Goal: Transaction & Acquisition: Subscribe to service/newsletter

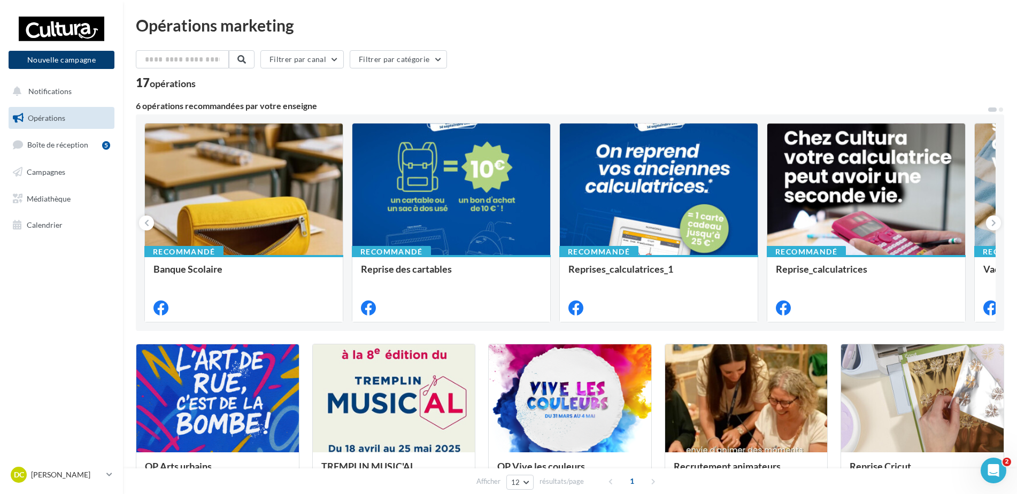
click at [51, 58] on button "Nouvelle campagne" at bounding box center [62, 60] width 106 height 18
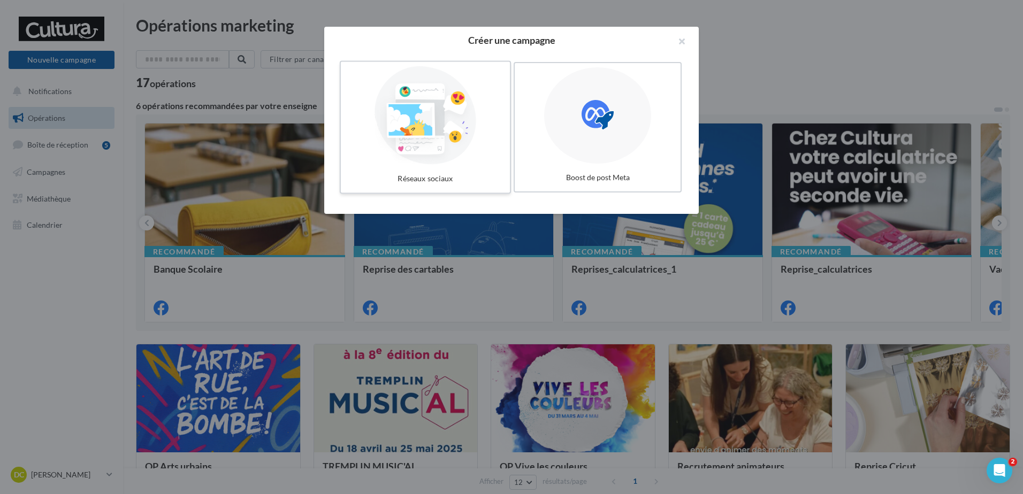
click at [492, 115] on div at bounding box center [425, 115] width 160 height 98
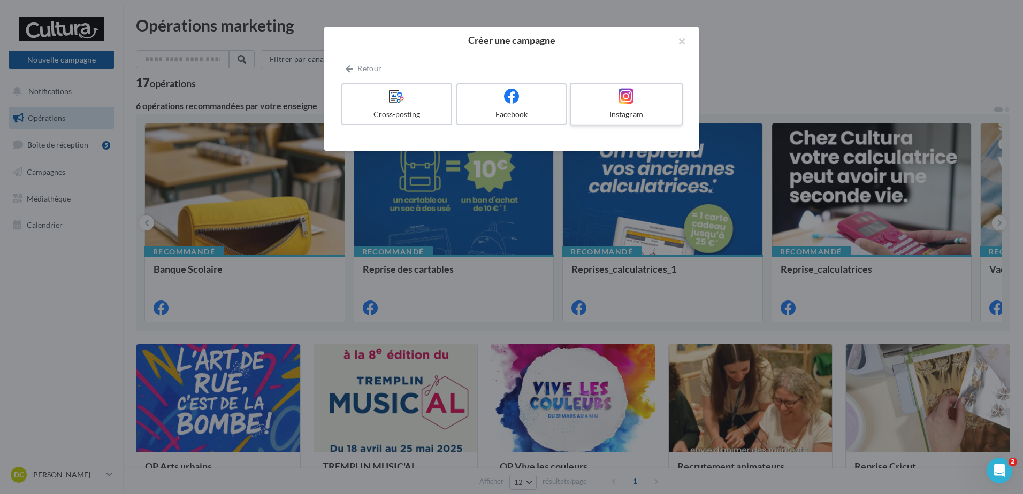
click at [627, 104] on span at bounding box center [626, 96] width 16 height 17
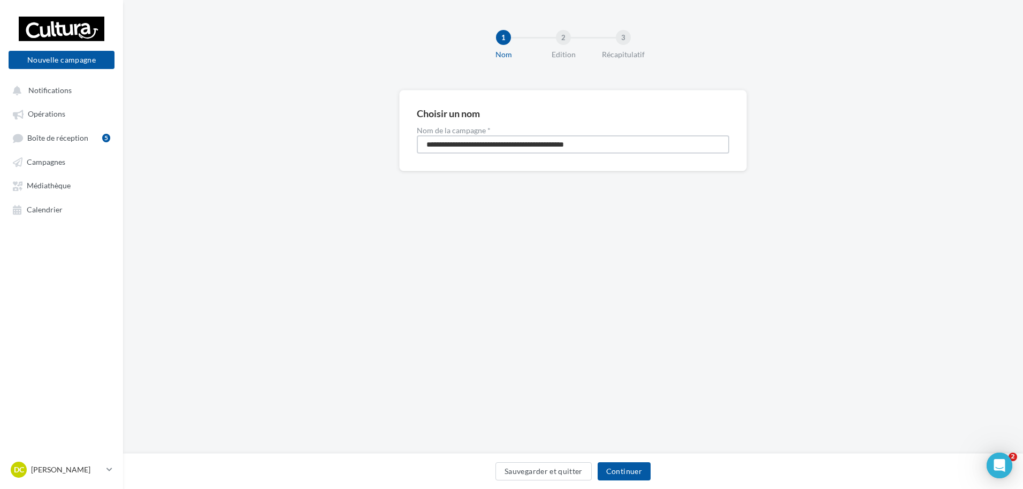
click at [479, 148] on input "**********" at bounding box center [573, 144] width 312 height 18
type input "********"
click at [617, 470] on button "Continuer" at bounding box center [623, 471] width 53 height 18
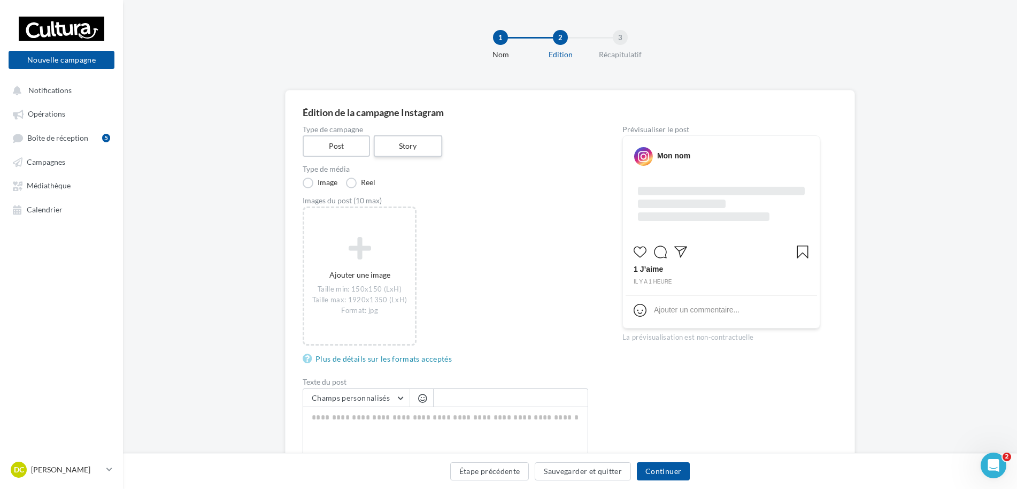
click at [406, 148] on label "Story" at bounding box center [407, 146] width 68 height 22
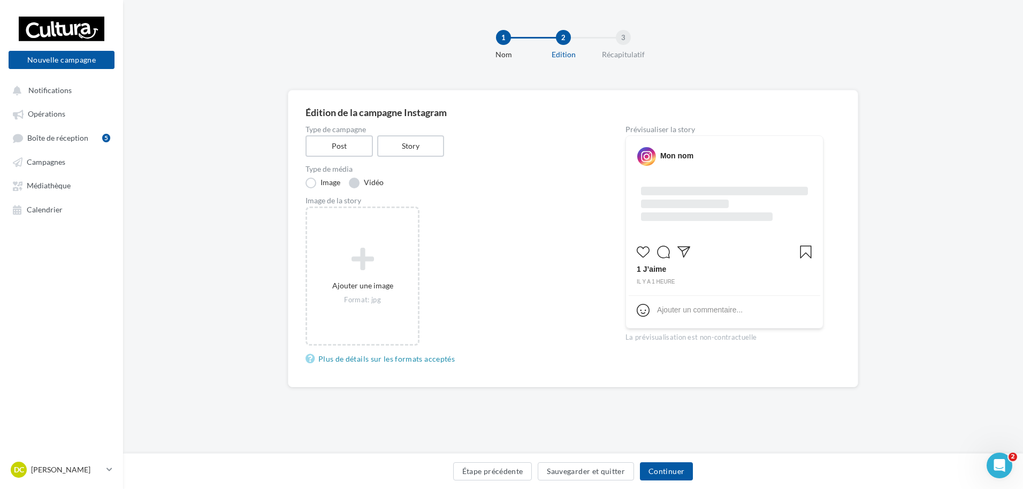
click at [373, 180] on label "Vidéo" at bounding box center [366, 183] width 35 height 11
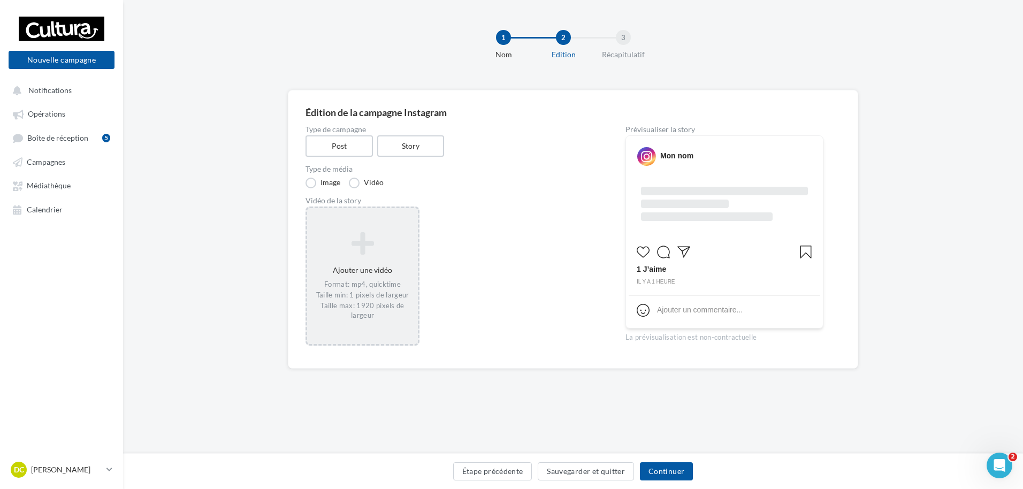
click at [364, 247] on icon at bounding box center [362, 244] width 102 height 26
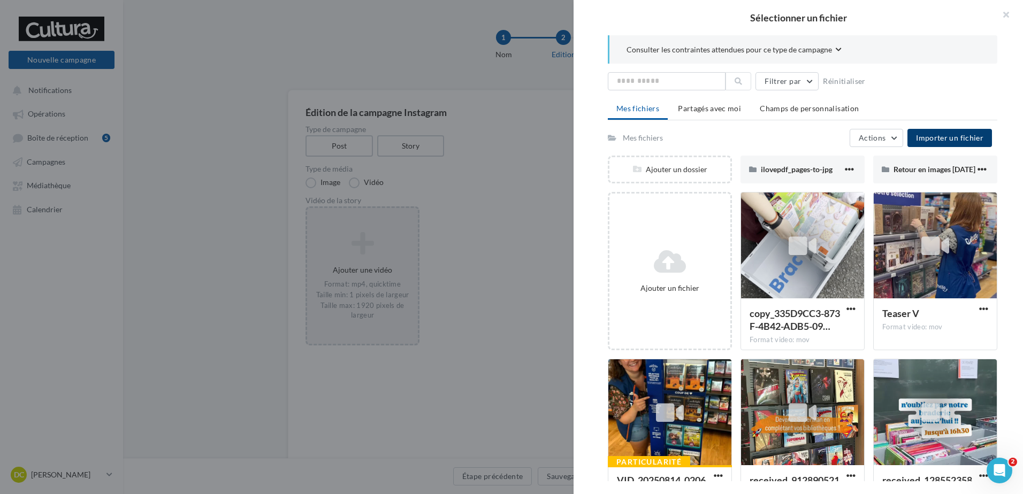
click at [956, 135] on span "Importer un fichier" at bounding box center [949, 137] width 67 height 9
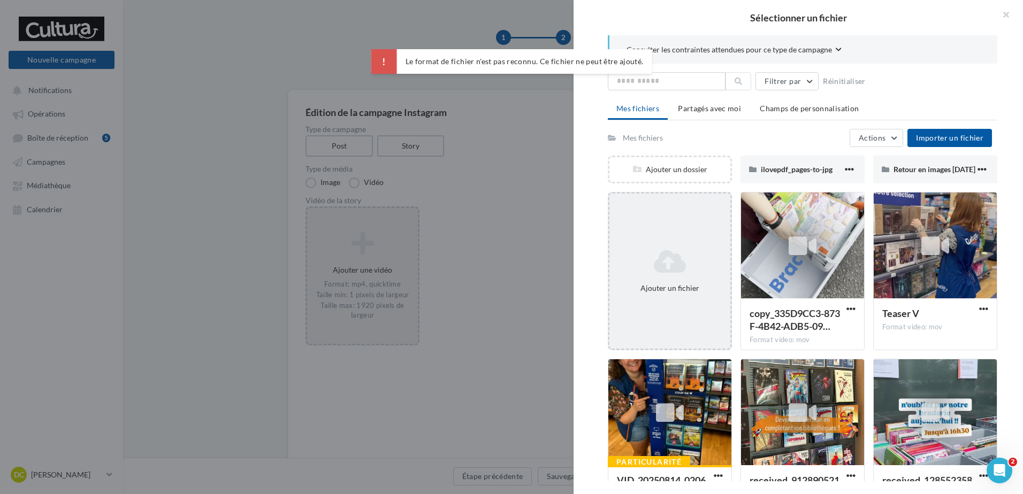
click at [669, 242] on div "Ajouter un fichier" at bounding box center [670, 271] width 124 height 158
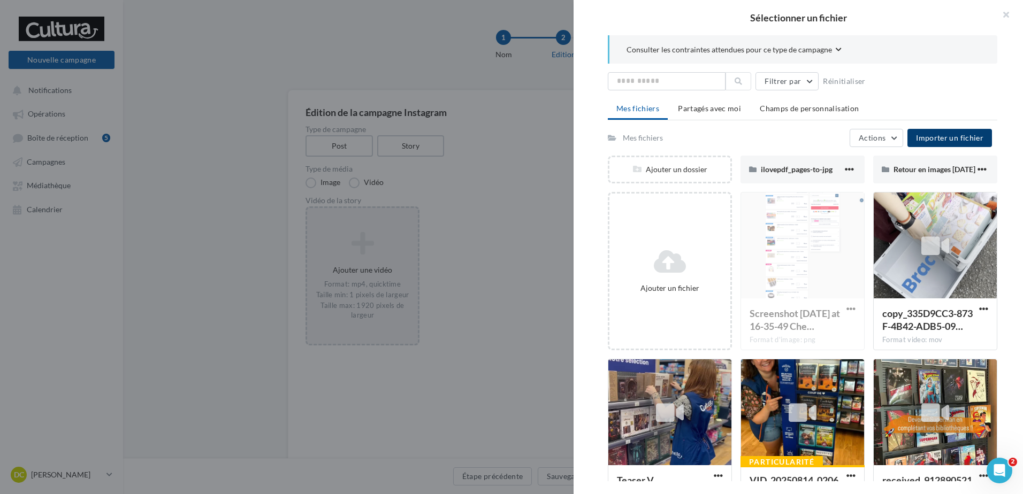
click at [950, 129] on button "Importer un fichier" at bounding box center [949, 138] width 85 height 18
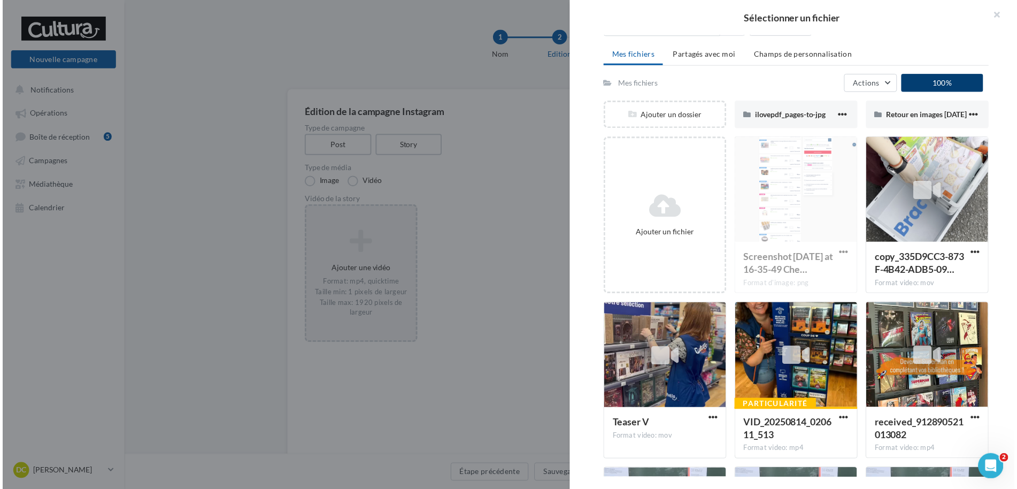
scroll to position [53, 0]
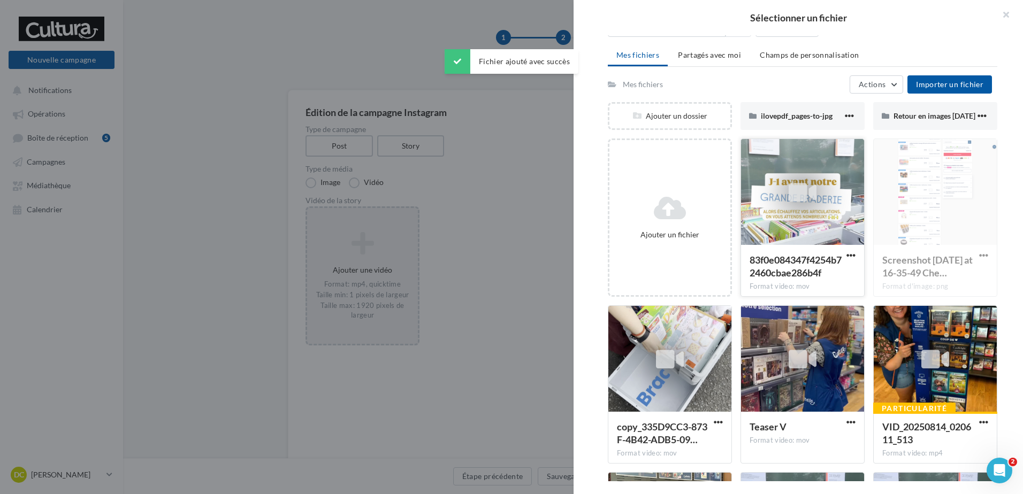
click at [806, 184] on icon at bounding box center [802, 192] width 28 height 25
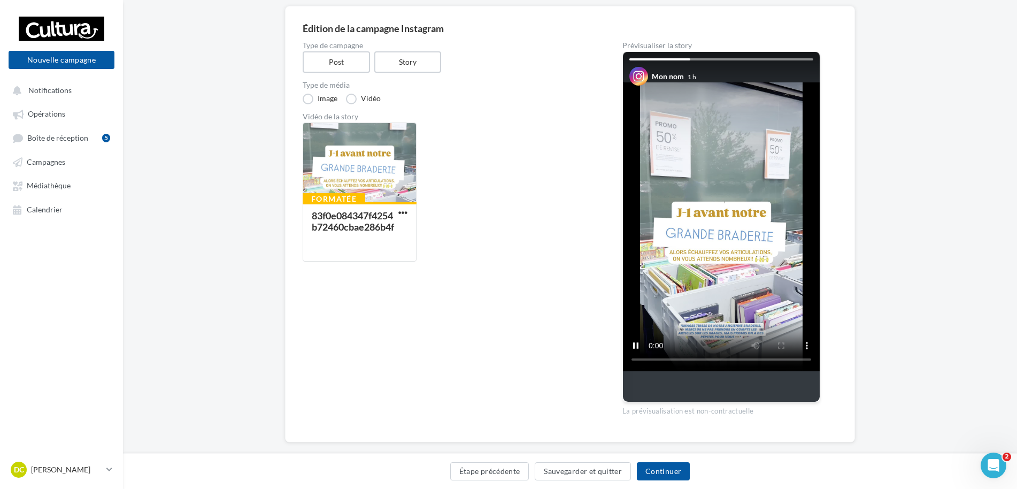
scroll to position [101, 0]
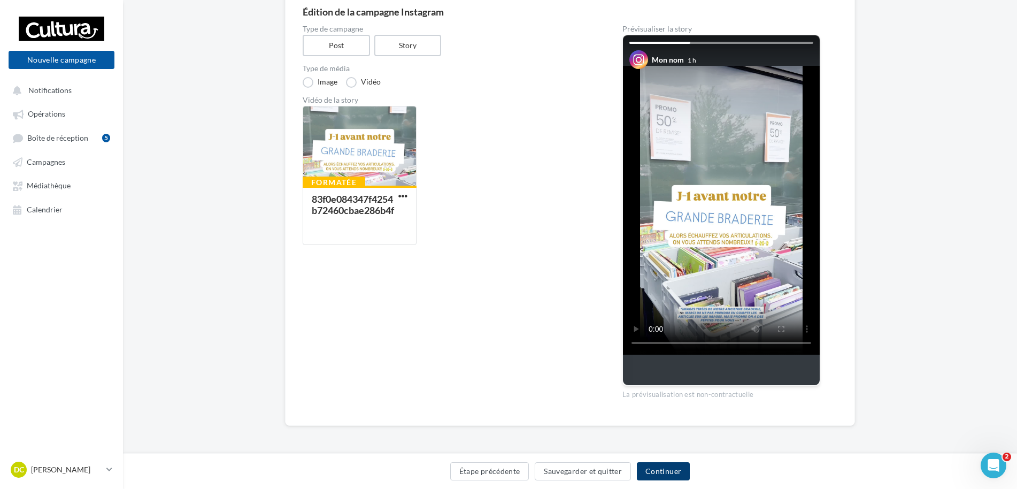
click at [655, 469] on button "Continuer" at bounding box center [663, 471] width 53 height 18
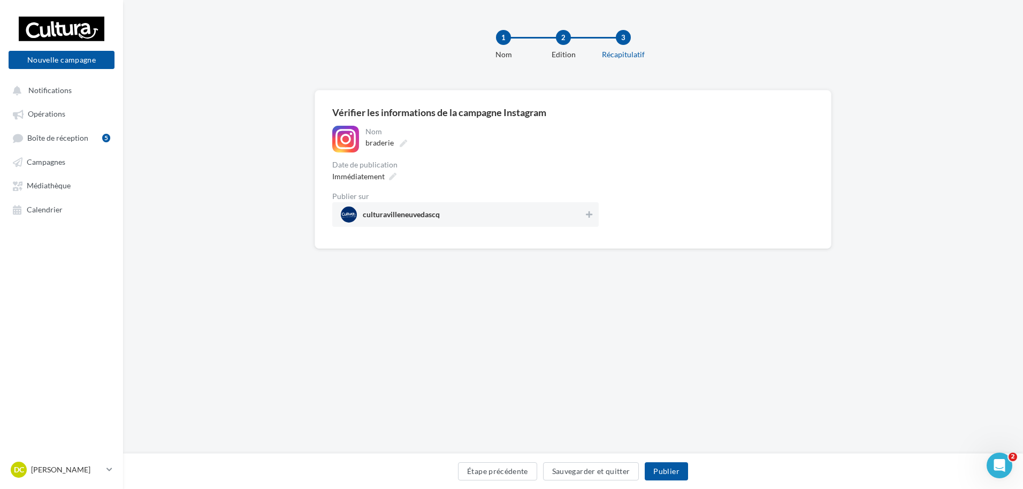
click at [587, 173] on div "Immédiatement" at bounding box center [465, 176] width 266 height 16
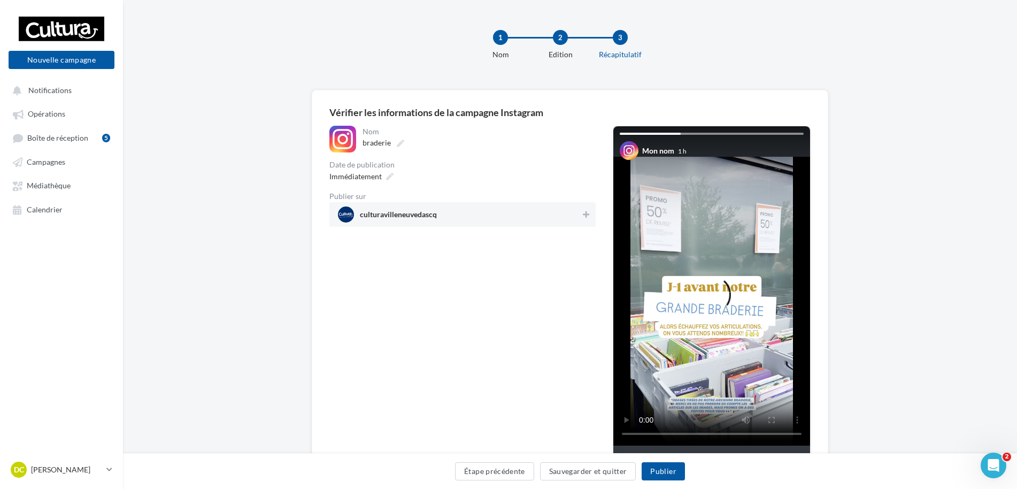
click at [592, 213] on div "culturavilleneuvedascq" at bounding box center [463, 214] width 266 height 25
click at [677, 479] on button "Publier" at bounding box center [663, 471] width 43 height 18
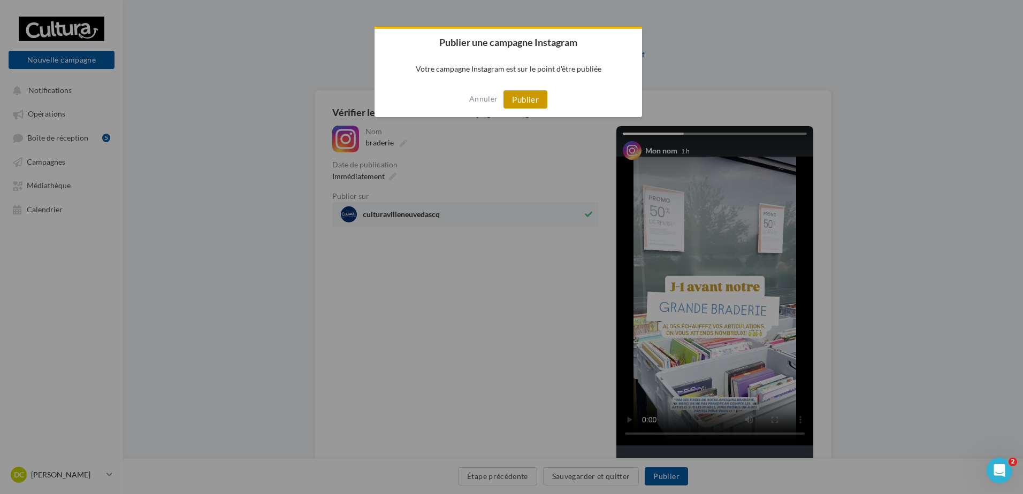
click at [532, 95] on button "Publier" at bounding box center [525, 99] width 44 height 18
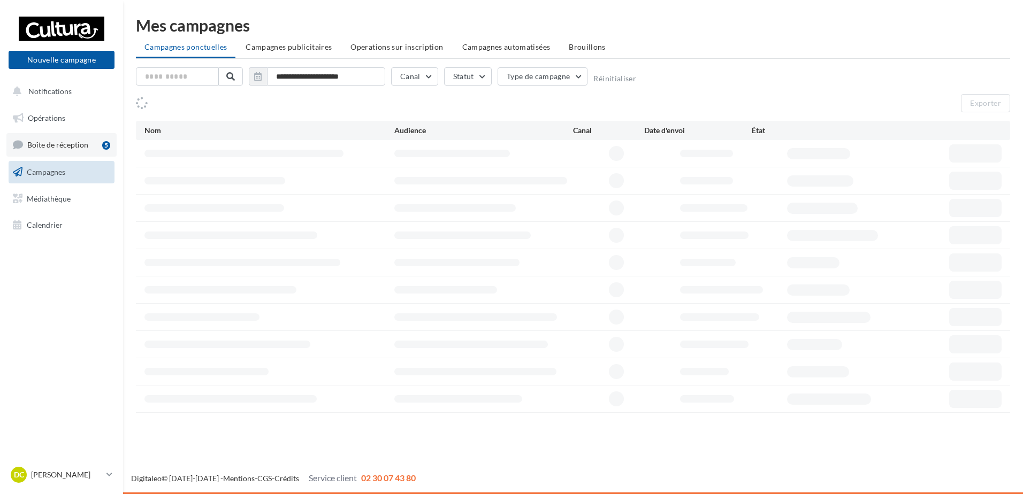
drag, startPoint x: 0, startPoint y: 0, endPoint x: 89, endPoint y: 138, distance: 164.4
click at [89, 138] on link "Boîte de réception 5" at bounding box center [61, 144] width 110 height 23
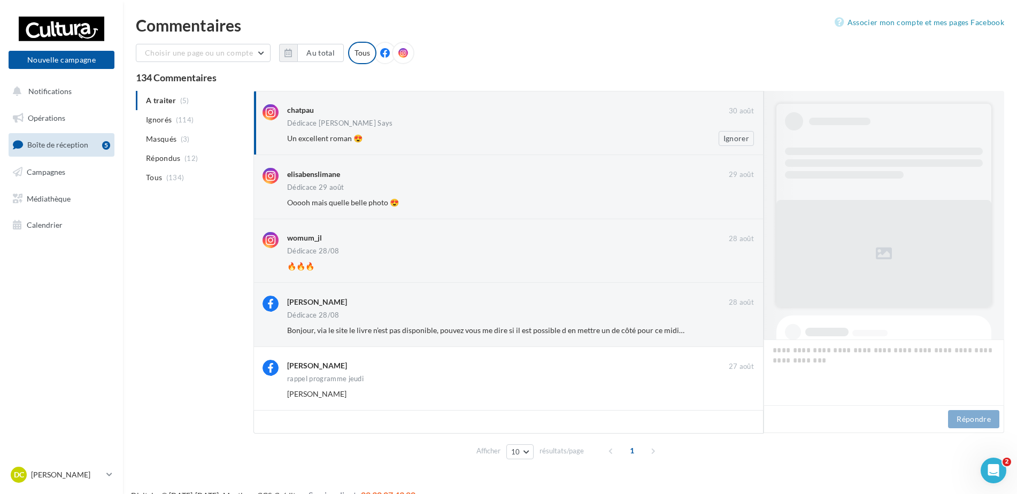
click at [433, 117] on div "chatpau" at bounding box center [508, 110] width 442 height 13
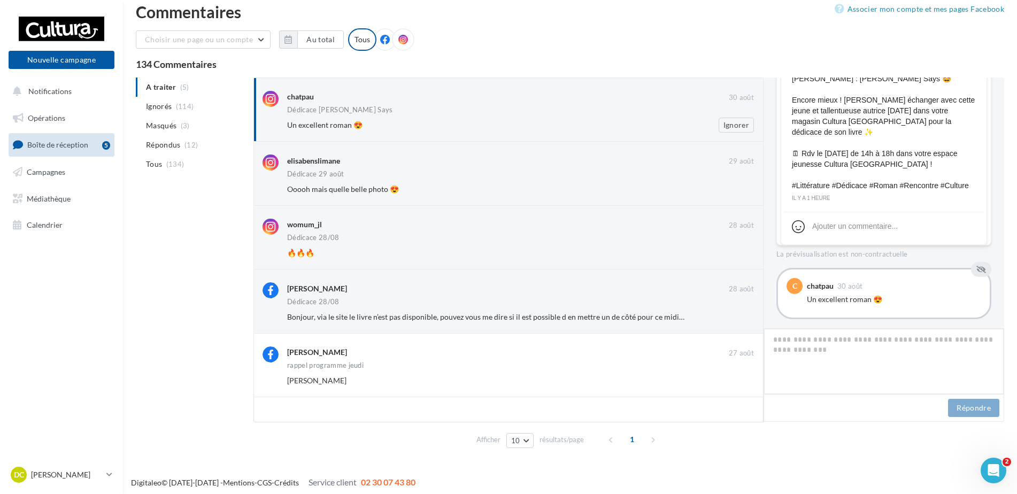
scroll to position [17, 0]
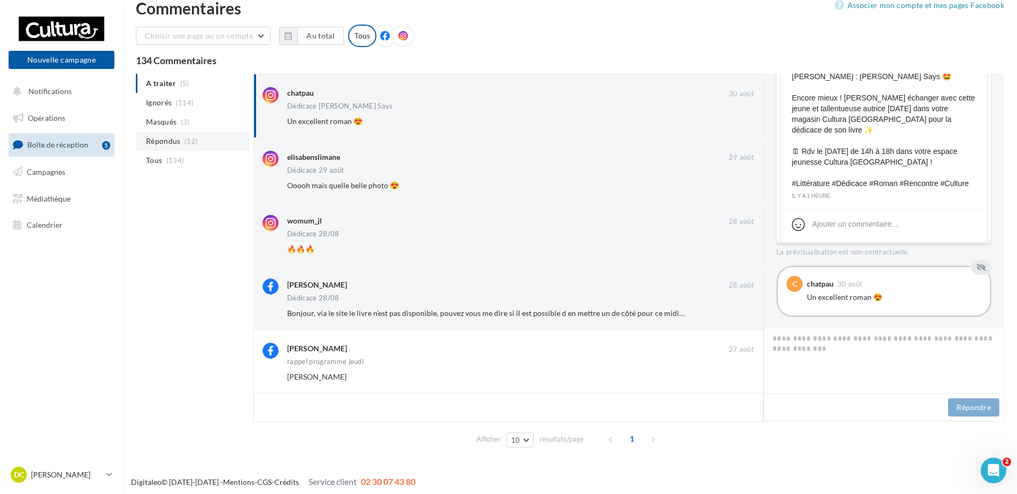
click at [226, 143] on li "Répondus (12)" at bounding box center [192, 141] width 113 height 19
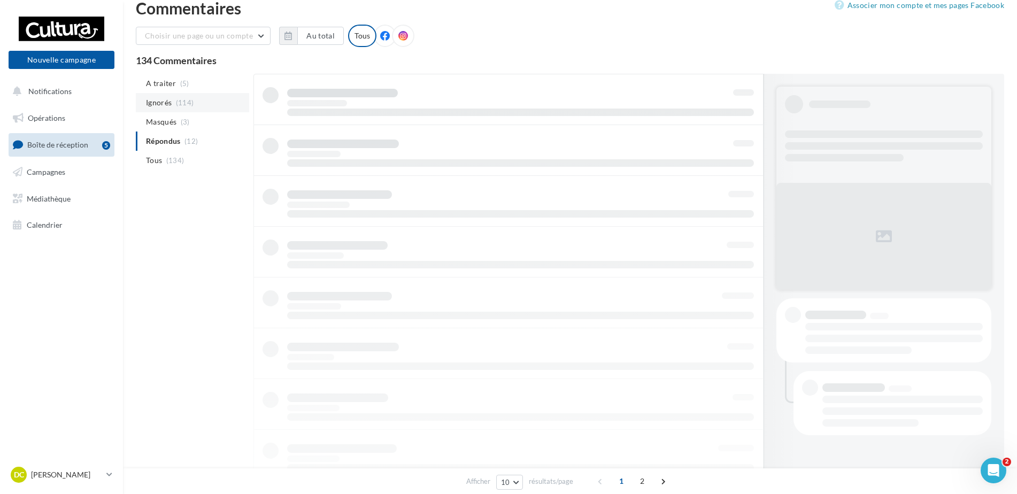
scroll to position [18, 0]
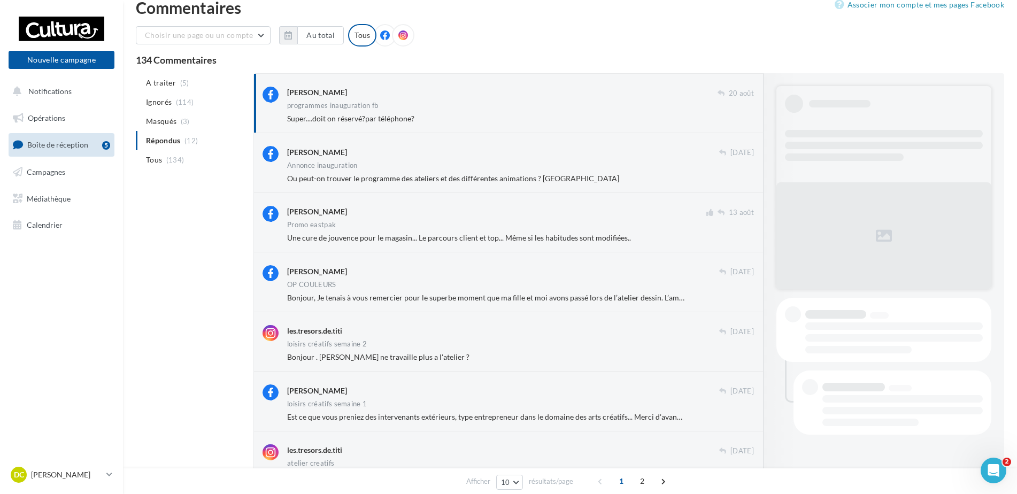
click at [478, 102] on div "Isabelle Farinha 20 août programmes inauguration fb Super....doit on réservé?pa…" at bounding box center [520, 105] width 467 height 37
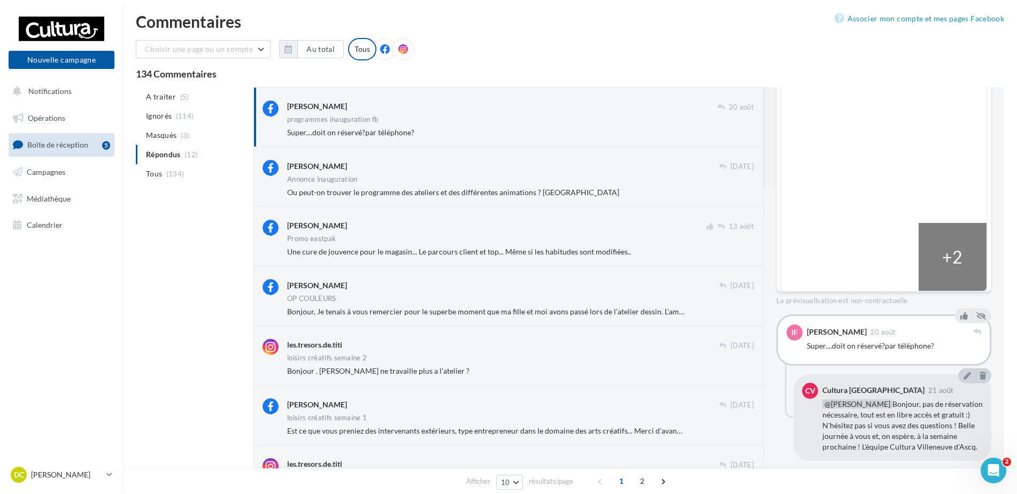
scroll to position [0, 0]
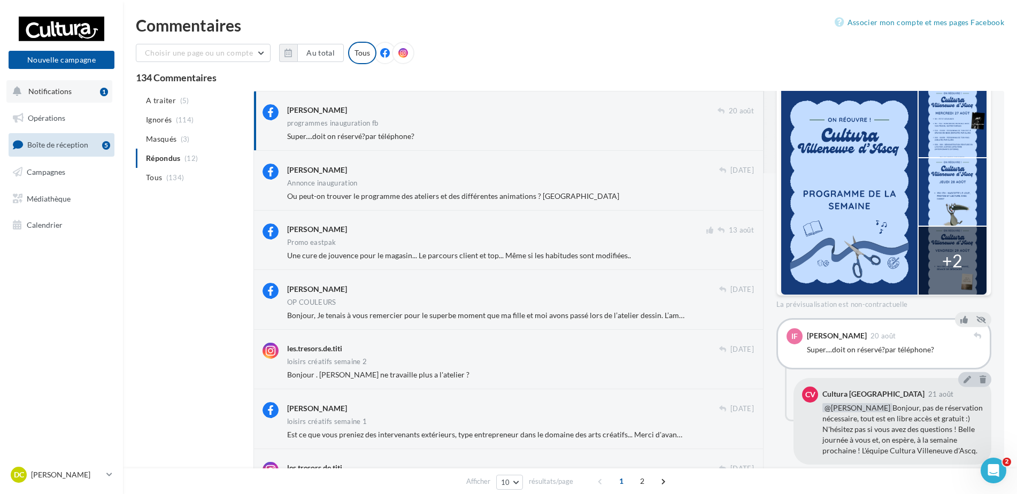
click at [36, 89] on span "Notifications" at bounding box center [49, 91] width 43 height 9
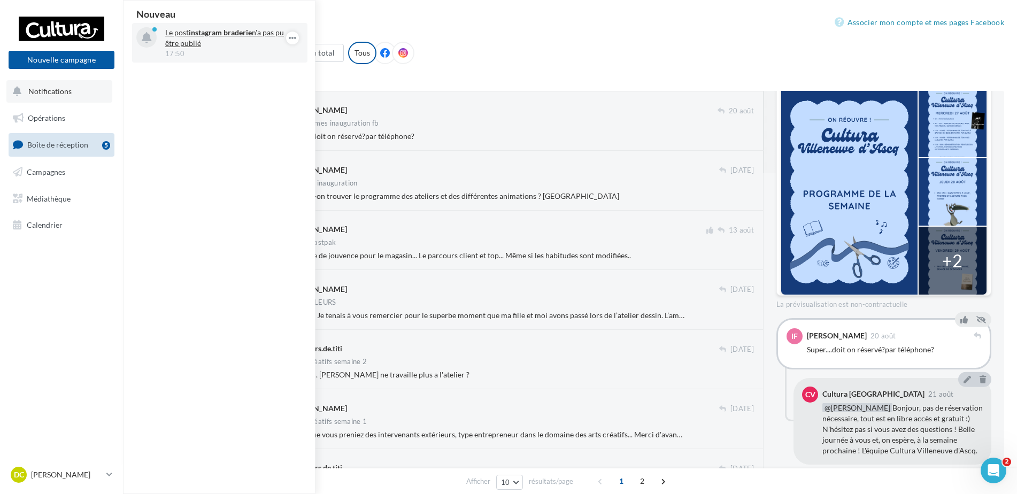
click at [254, 32] on p "Le post instagram braderie n'a pas pu être publié" at bounding box center [227, 37] width 124 height 21
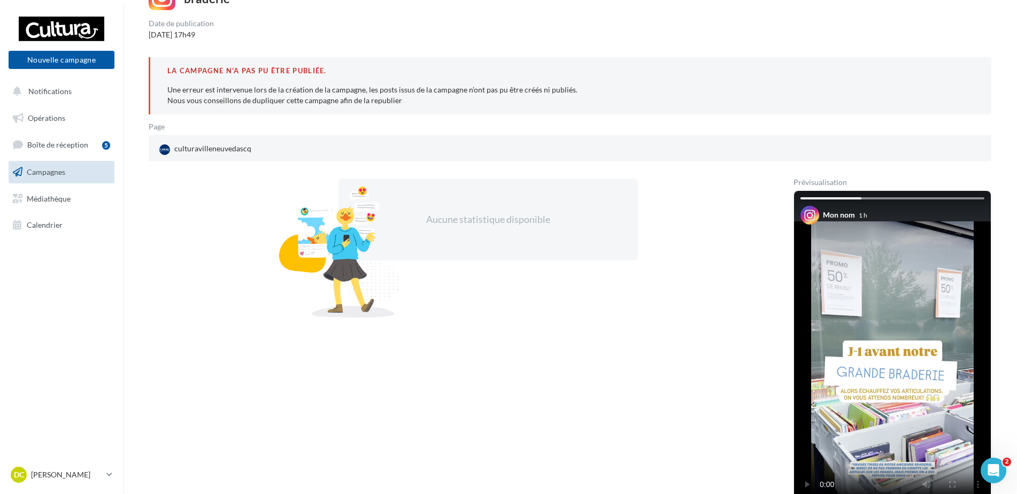
scroll to position [107, 0]
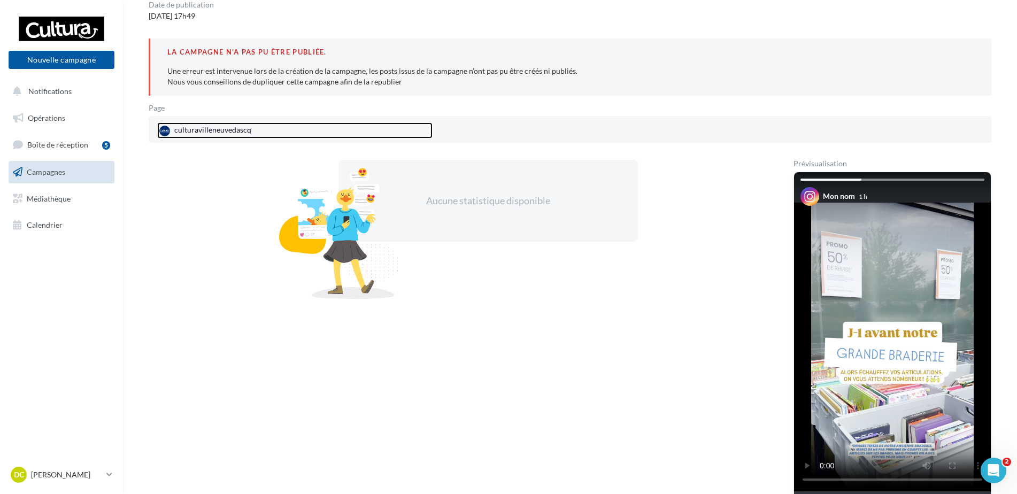
click at [306, 132] on link "culturavilleneuvedascq" at bounding box center [294, 130] width 275 height 16
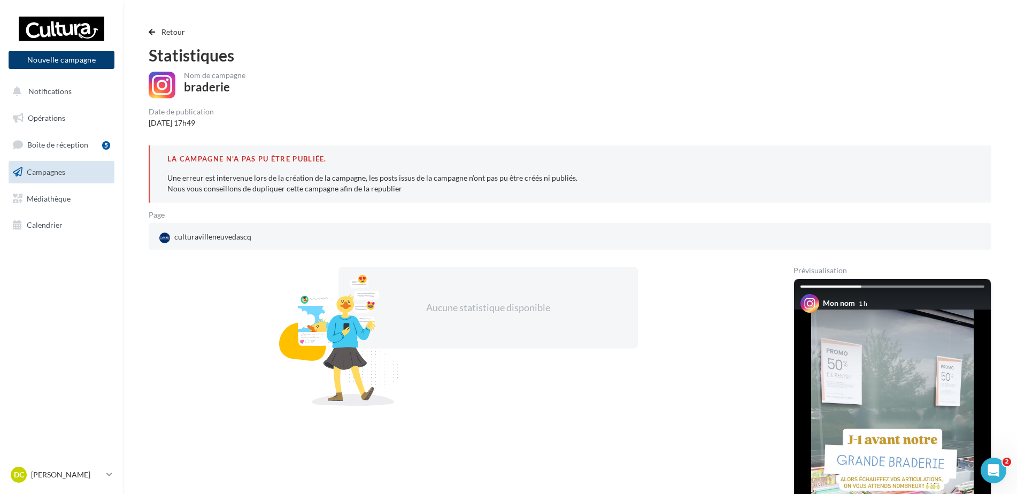
click at [90, 59] on button "Nouvelle campagne" at bounding box center [62, 60] width 106 height 18
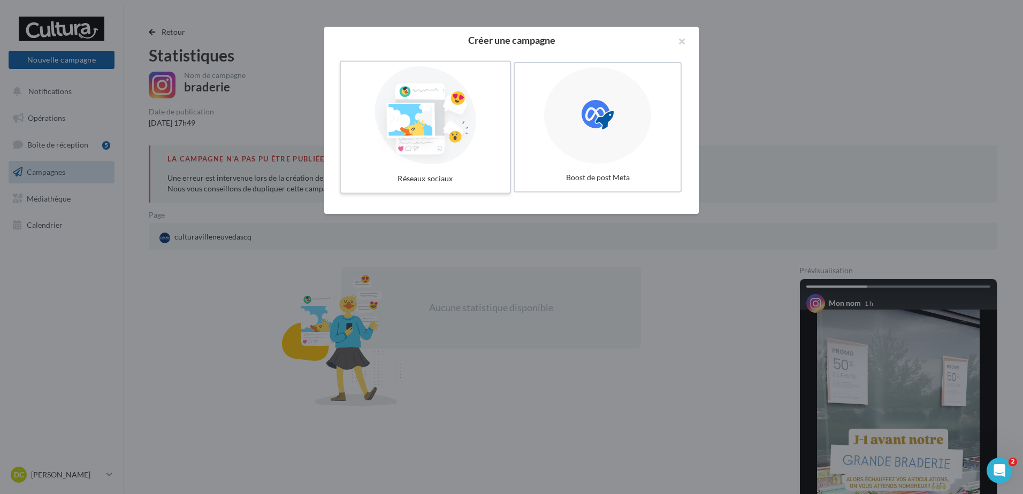
click at [418, 120] on div at bounding box center [425, 115] width 160 height 98
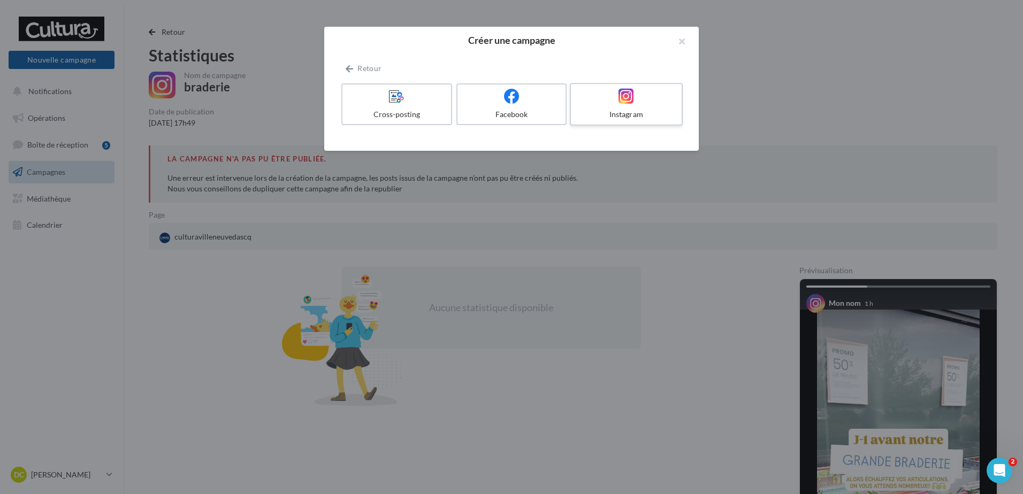
click at [669, 108] on label "Instagram" at bounding box center [626, 104] width 113 height 43
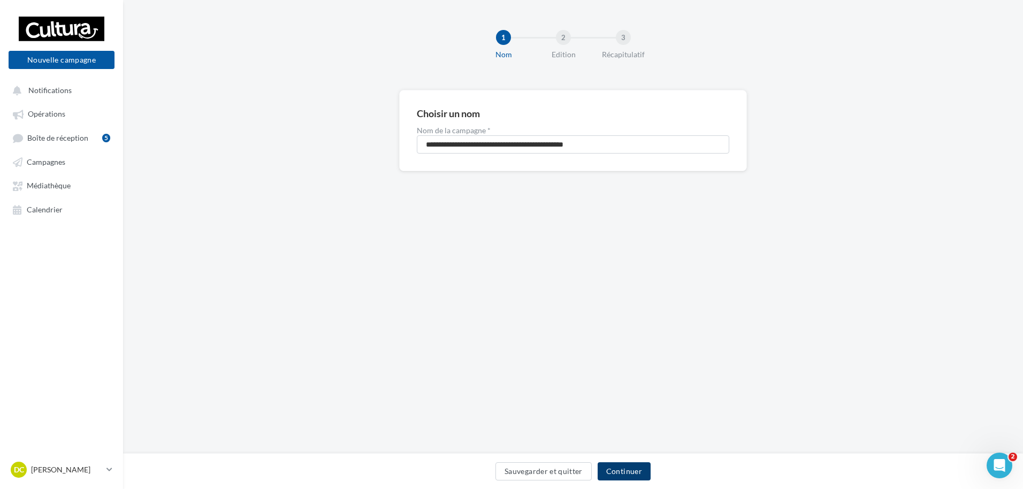
click at [627, 474] on button "Continuer" at bounding box center [623, 471] width 53 height 18
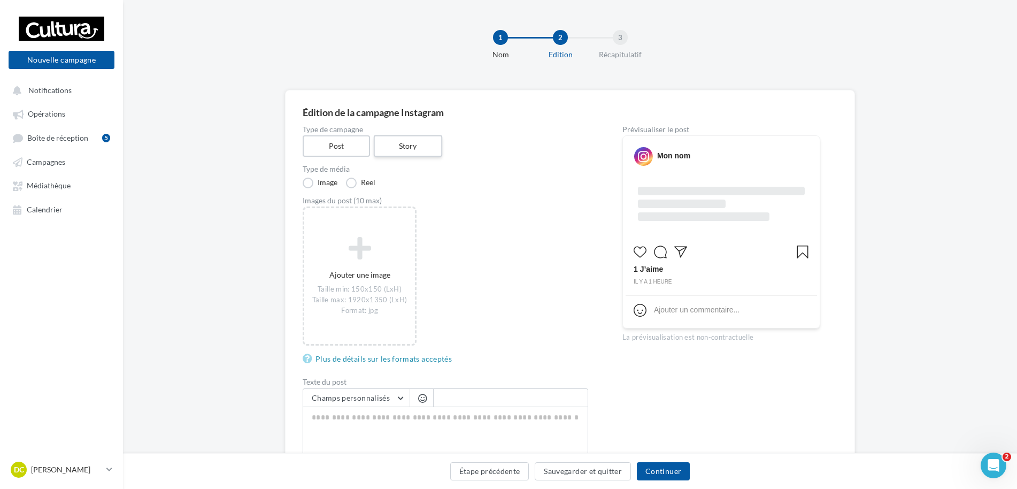
click at [395, 152] on label "Story" at bounding box center [407, 146] width 68 height 22
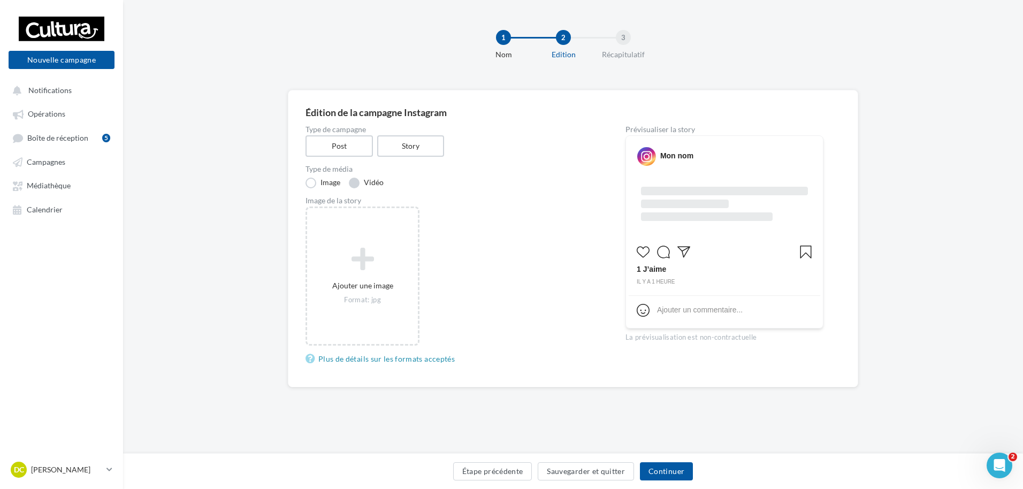
click at [374, 188] on label "Vidéo" at bounding box center [366, 183] width 35 height 11
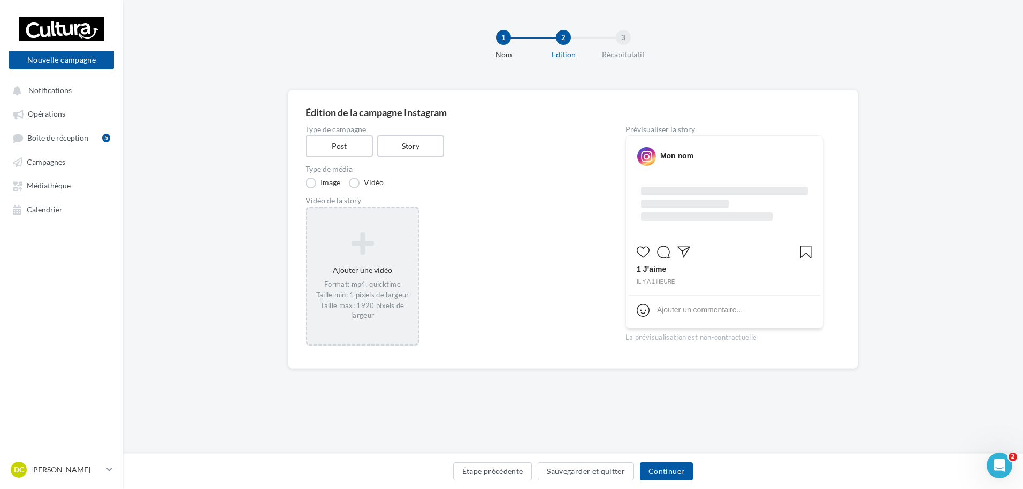
click at [361, 258] on div "Ajouter une vidéo Format: mp4, quicktime Taille min: 1 pixels de largeur Taille…" at bounding box center [362, 275] width 111 height 99
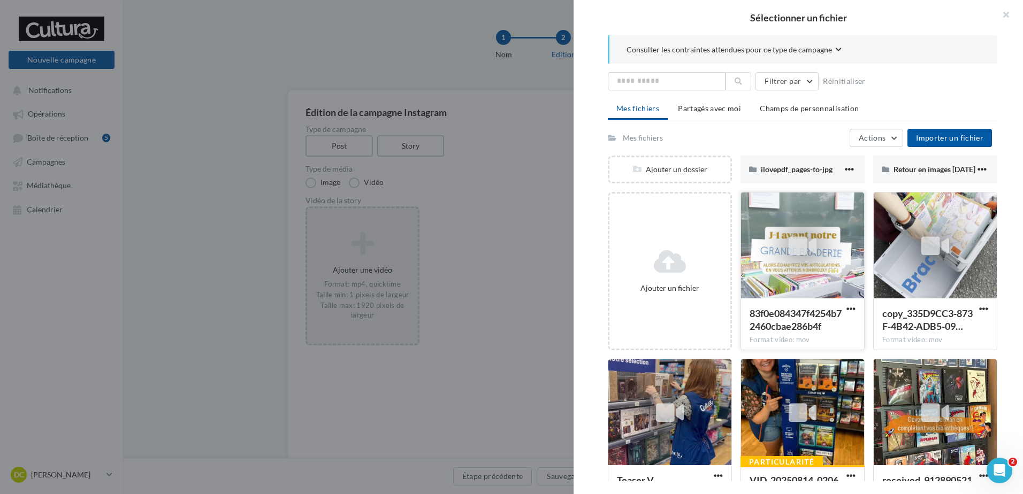
click at [848, 282] on div at bounding box center [802, 246] width 123 height 107
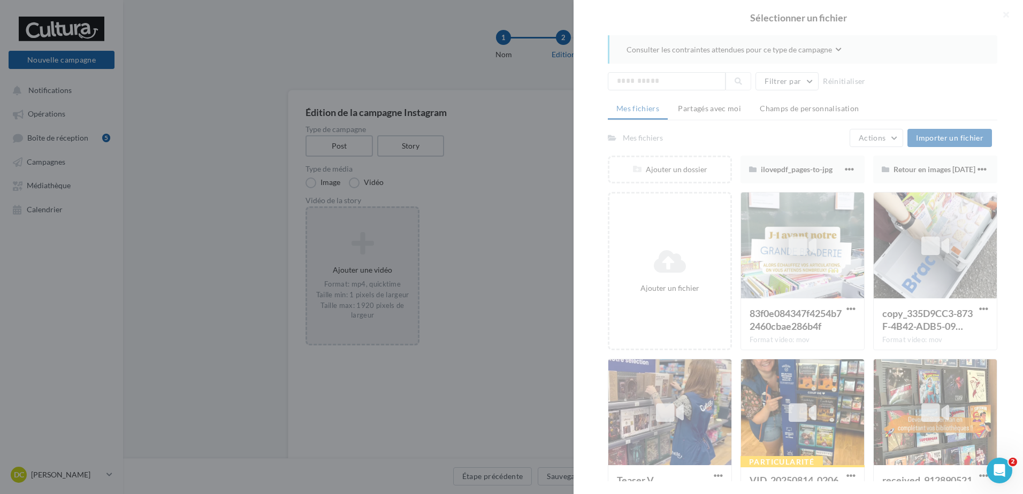
click at [846, 281] on div at bounding box center [797, 247] width 449 height 494
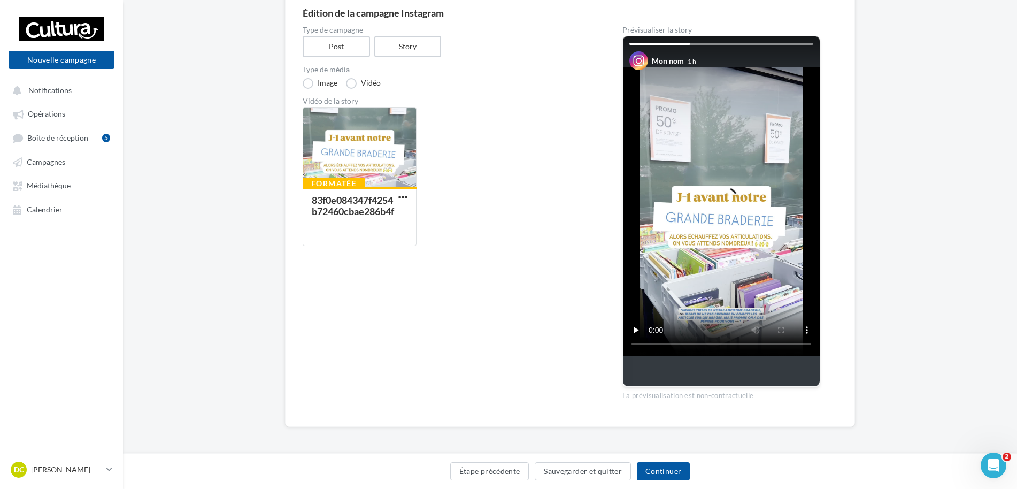
scroll to position [101, 0]
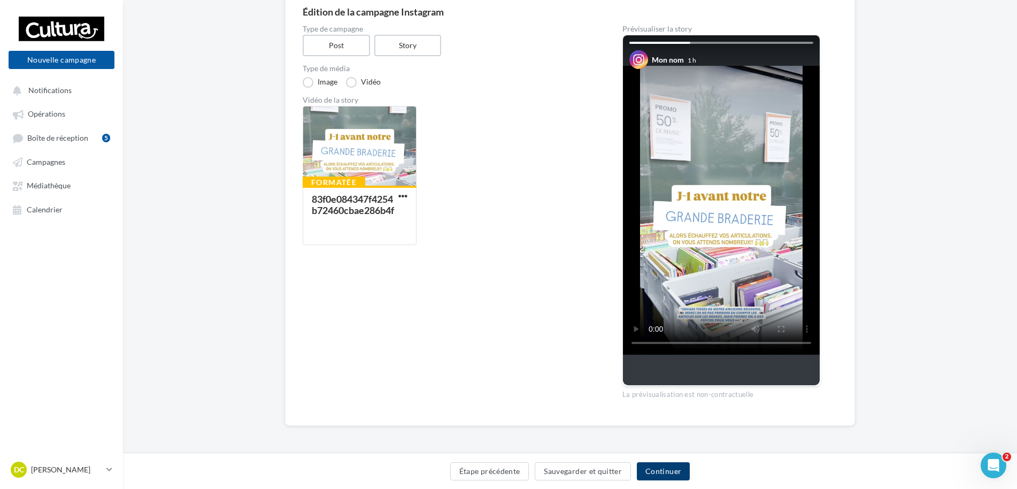
click at [664, 466] on button "Continuer" at bounding box center [663, 471] width 53 height 18
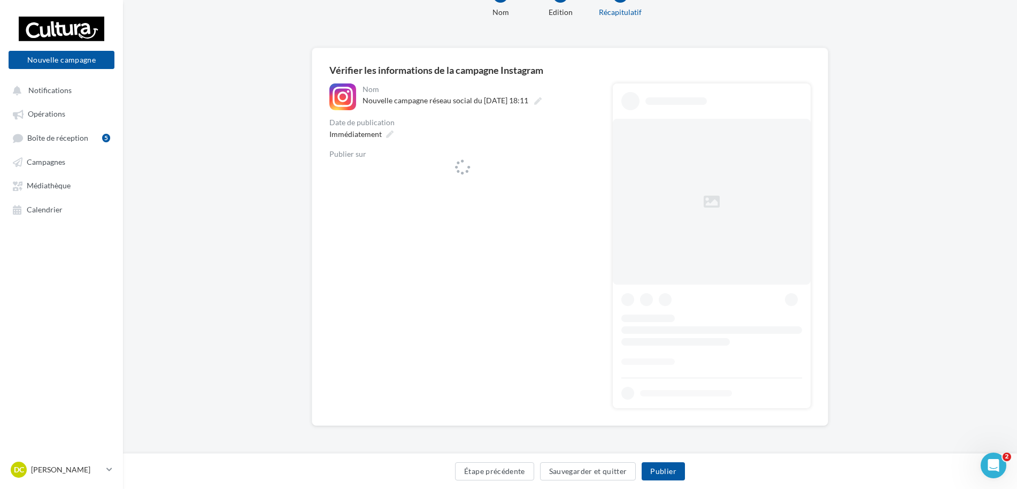
scroll to position [42, 0]
click at [584, 142] on div "Immédiatement" at bounding box center [463, 134] width 266 height 16
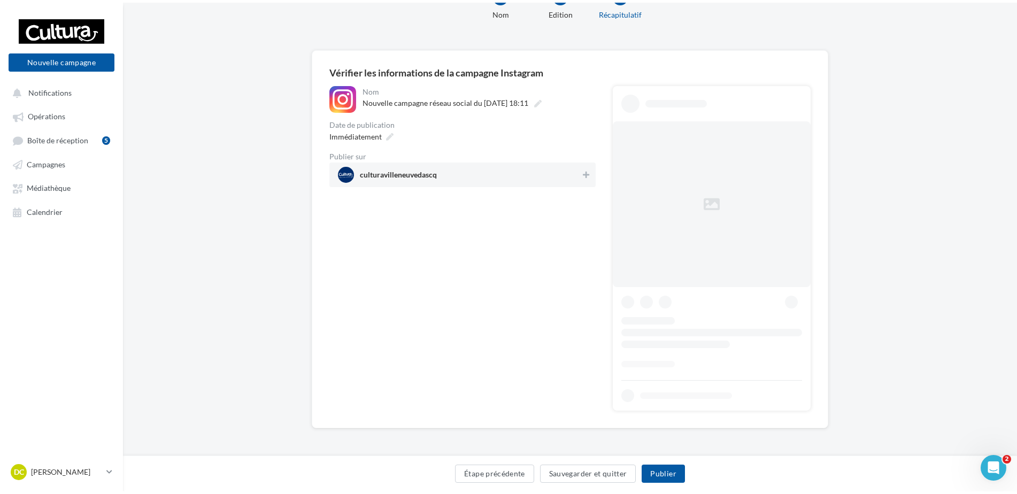
scroll to position [0, 0]
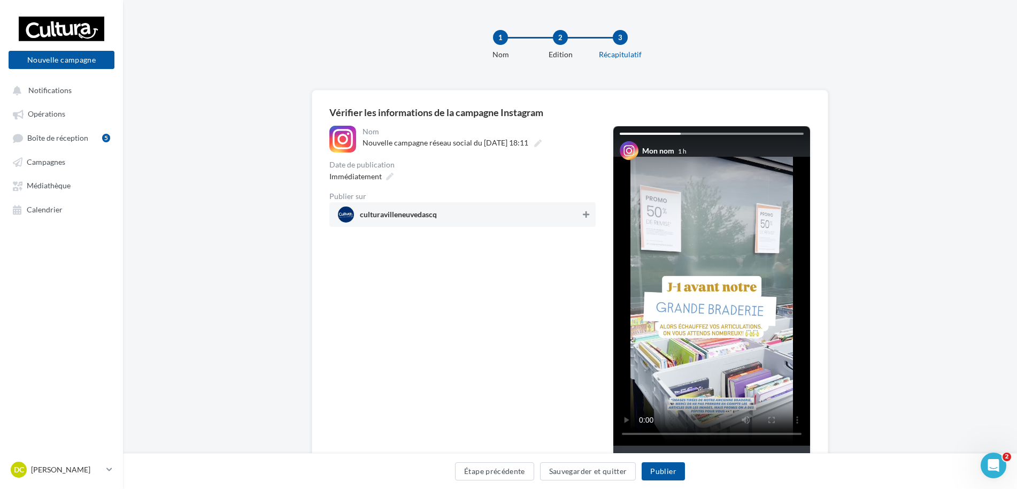
click at [589, 216] on button at bounding box center [586, 214] width 11 height 13
click at [671, 469] on button "Publier" at bounding box center [663, 471] width 43 height 18
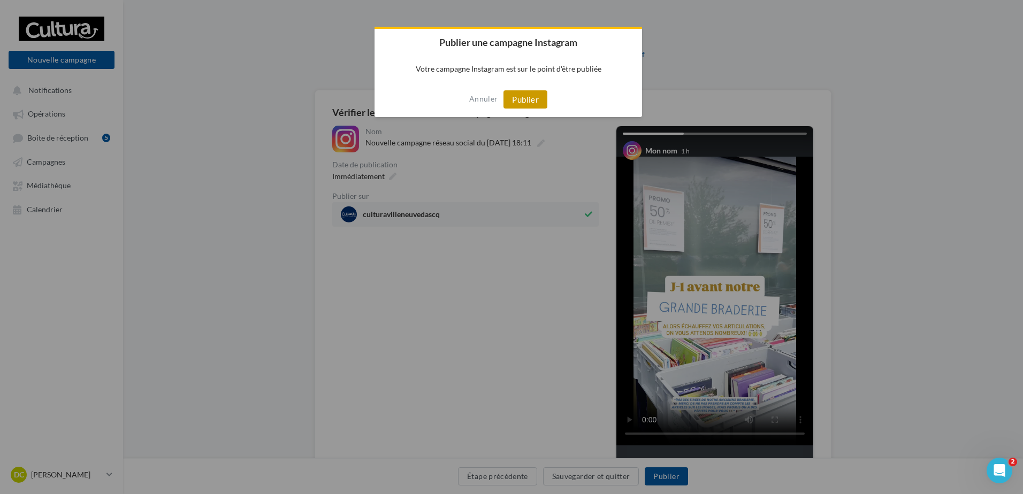
click at [529, 102] on button "Publier" at bounding box center [525, 99] width 44 height 18
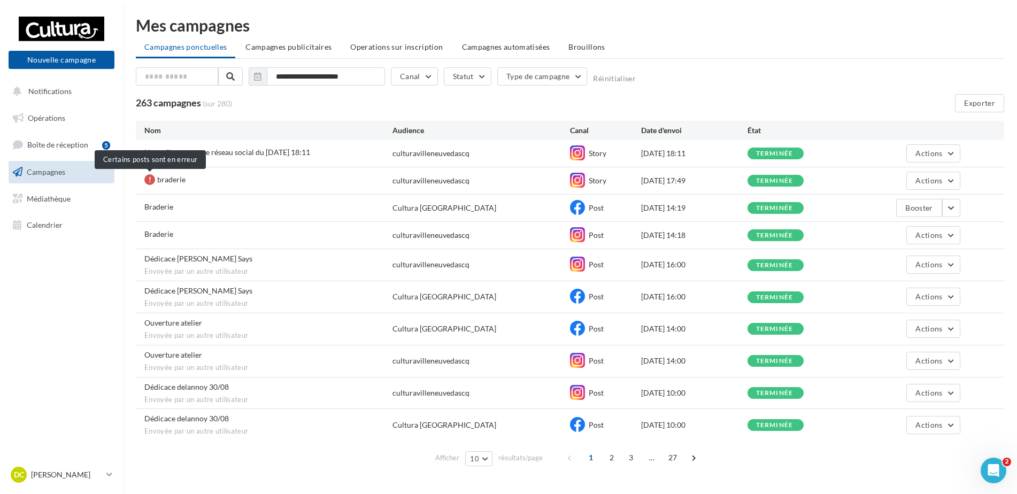
click at [147, 181] on div at bounding box center [149, 179] width 11 height 11
click at [937, 181] on span "Actions" at bounding box center [929, 180] width 27 height 9
click at [988, 170] on div "braderie culturavilleneuvedascq Story [DATE] 17:49 terminée Actions Voir les ré…" at bounding box center [570, 180] width 869 height 27
